Goal: Task Accomplishment & Management: Manage account settings

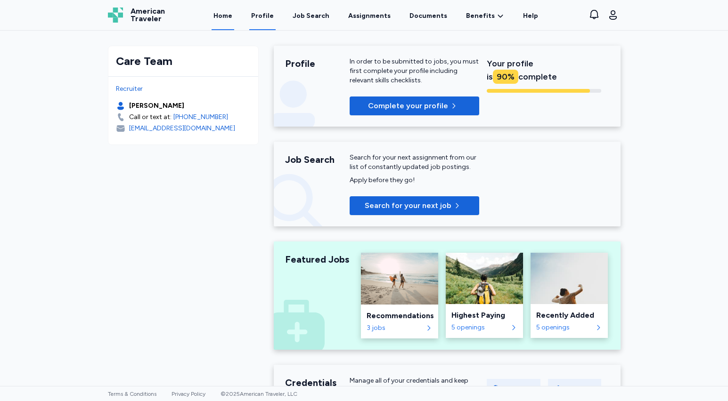
click at [276, 18] on link "Profile" at bounding box center [262, 15] width 26 height 29
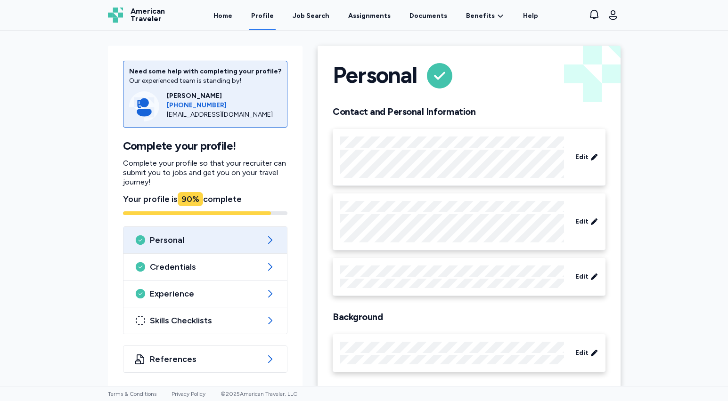
scroll to position [9, 0]
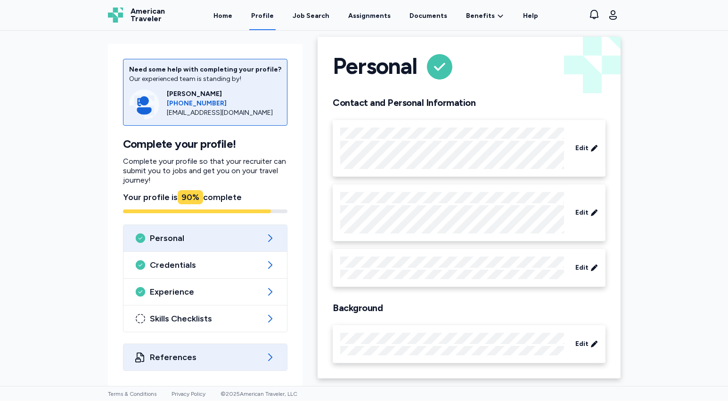
click at [246, 354] on span "References" at bounding box center [205, 357] width 111 height 11
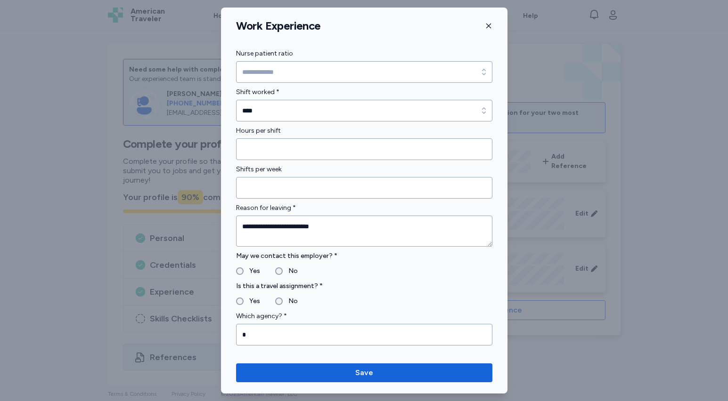
scroll to position [963, 0]
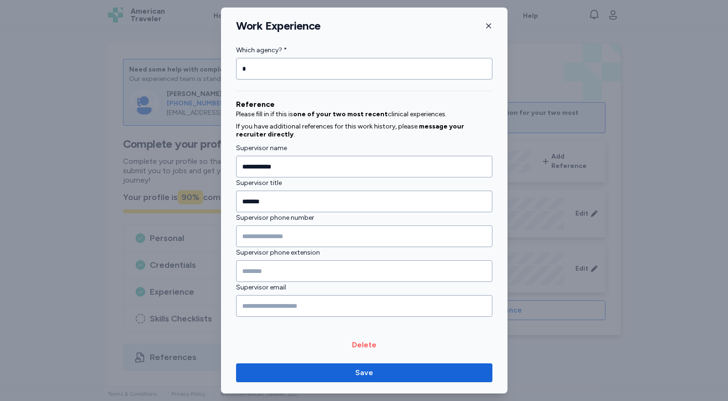
click at [489, 28] on icon "button" at bounding box center [489, 26] width 8 height 8
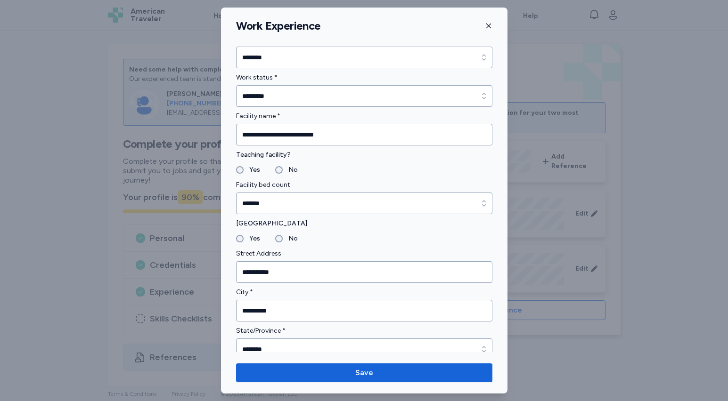
scroll to position [0, 0]
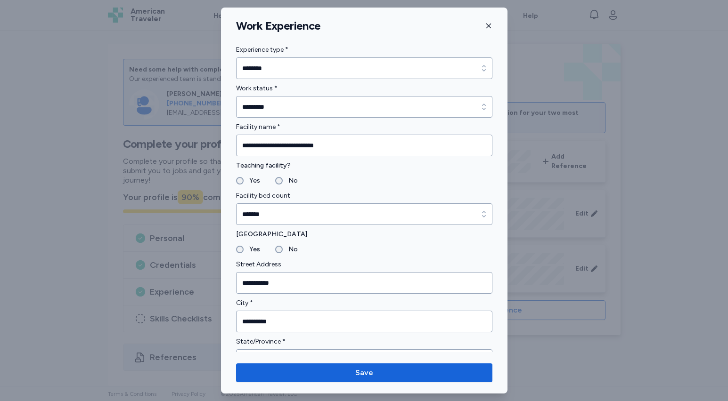
click at [487, 27] on icon "button" at bounding box center [488, 26] width 5 height 5
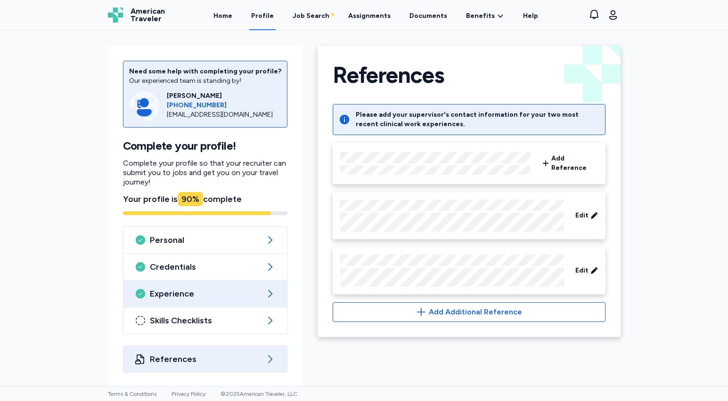
click at [195, 294] on span "Experience" at bounding box center [205, 293] width 111 height 11
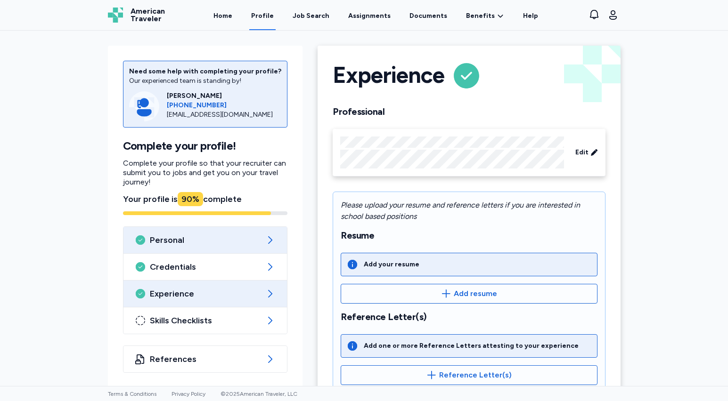
click at [182, 248] on div "Personal" at bounding box center [205, 240] width 164 height 26
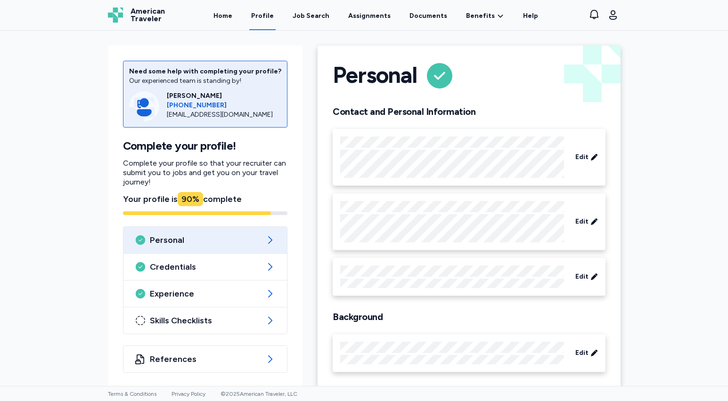
scroll to position [9, 0]
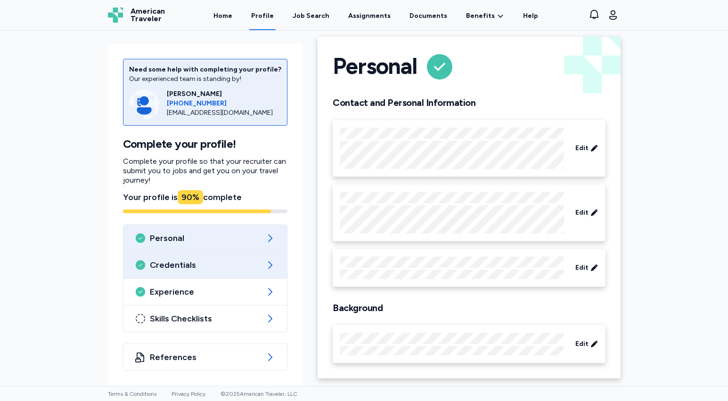
click at [232, 263] on span "Credentials" at bounding box center [205, 265] width 111 height 11
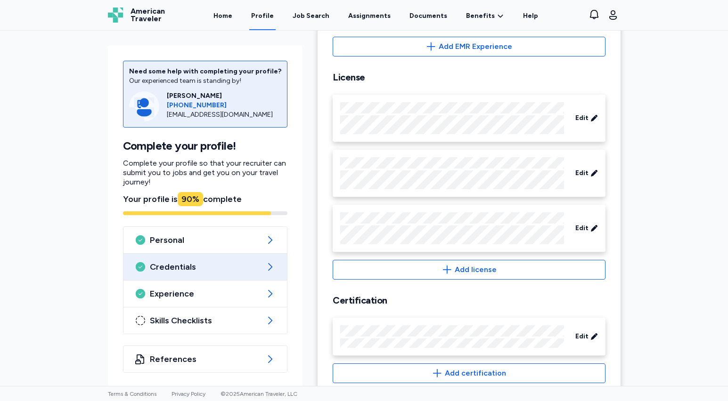
scroll to position [364, 0]
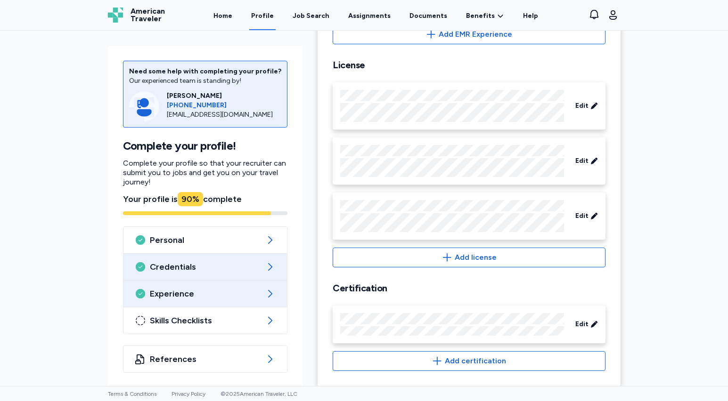
click at [242, 281] on div "Experience" at bounding box center [205, 294] width 164 height 26
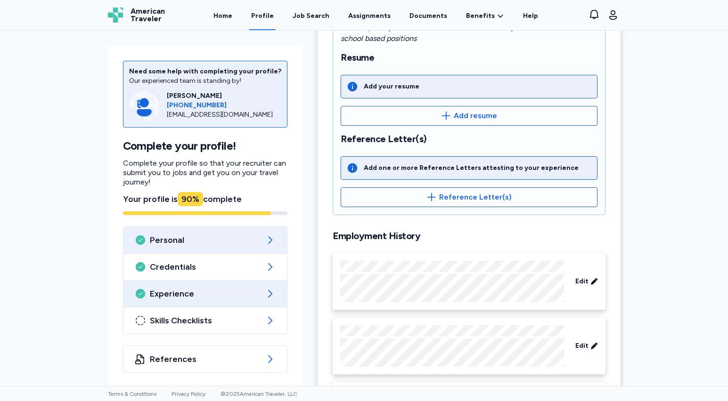
scroll to position [202, 0]
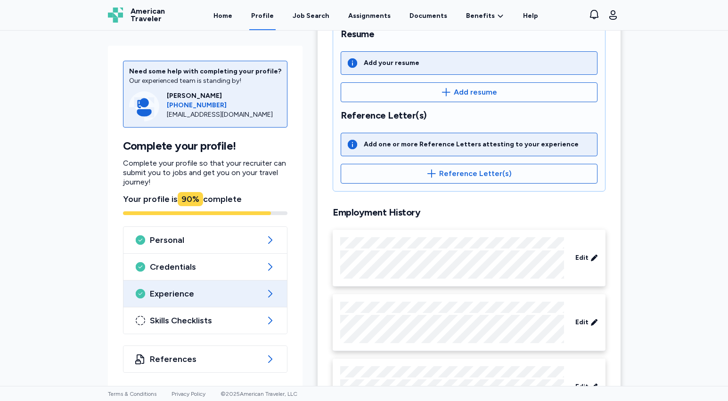
click at [163, 342] on div "Need some help with completing your profile? Our experienced team is standing b…" at bounding box center [205, 217] width 195 height 343
click at [166, 358] on span "References" at bounding box center [205, 359] width 111 height 11
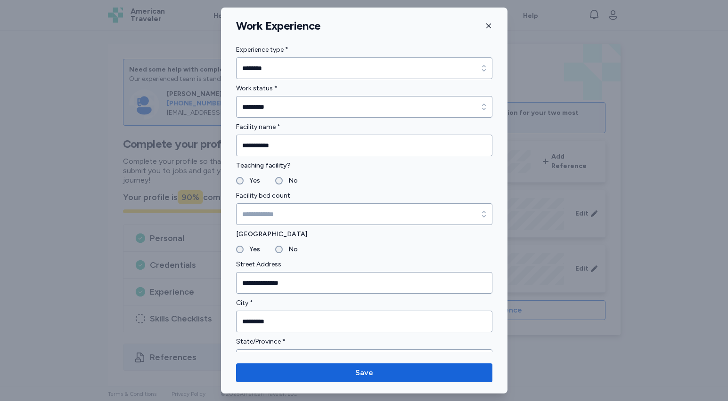
click at [490, 26] on icon "button" at bounding box center [489, 26] width 8 height 8
